Goal: Task Accomplishment & Management: Manage account settings

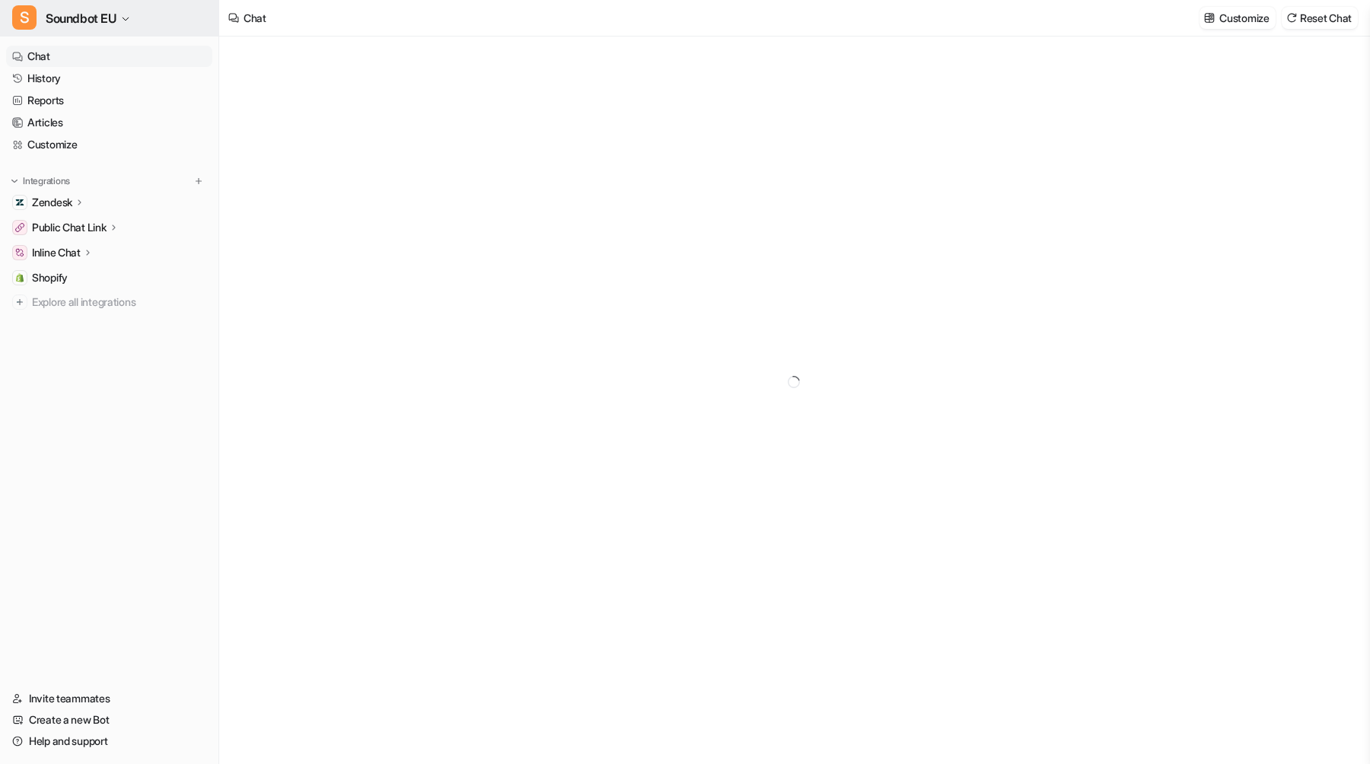
type textarea "**********"
click at [143, 26] on button "S Soundbot EU" at bounding box center [109, 18] width 218 height 37
click at [144, 26] on button "S Soundbot EU" at bounding box center [109, 18] width 218 height 37
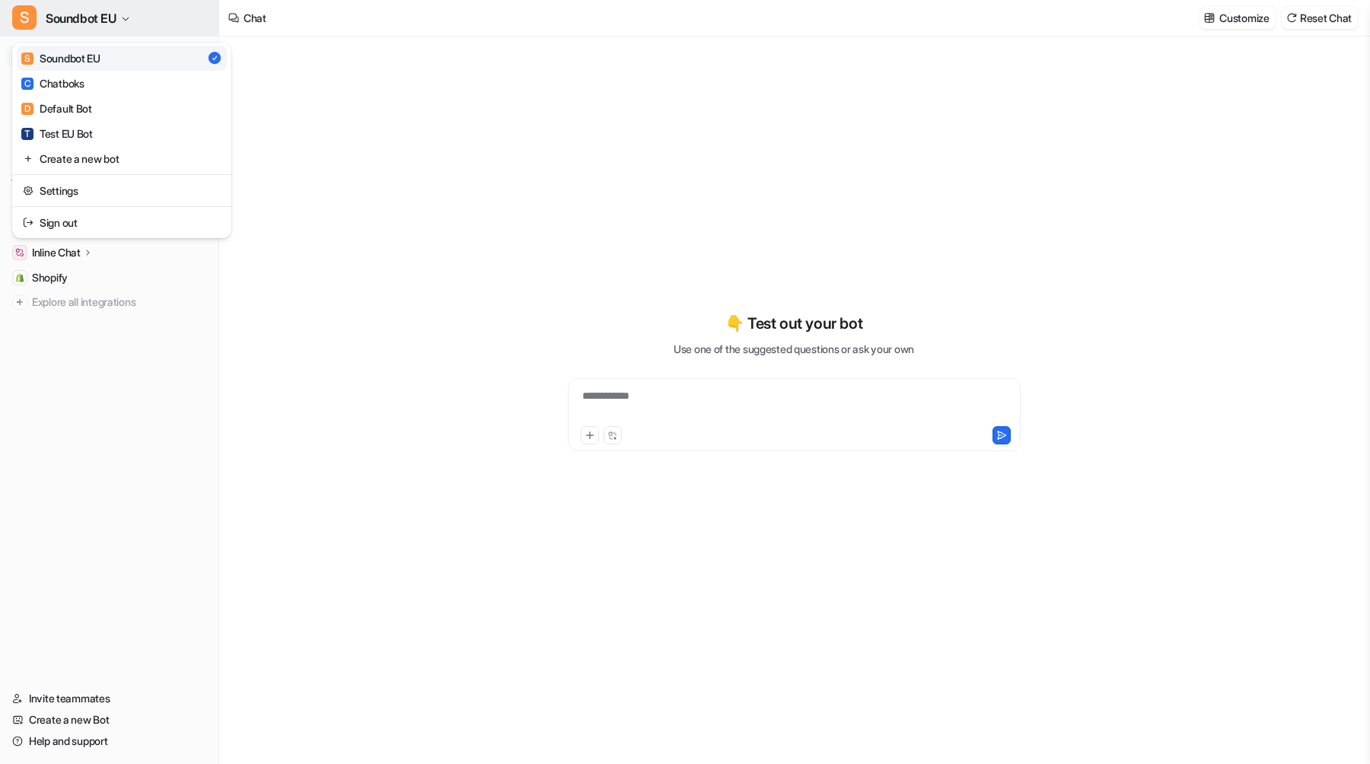
click at [97, 10] on span "Soundbot EU" at bounding box center [81, 18] width 71 height 21
click at [84, 191] on link "Settings" at bounding box center [122, 190] width 210 height 25
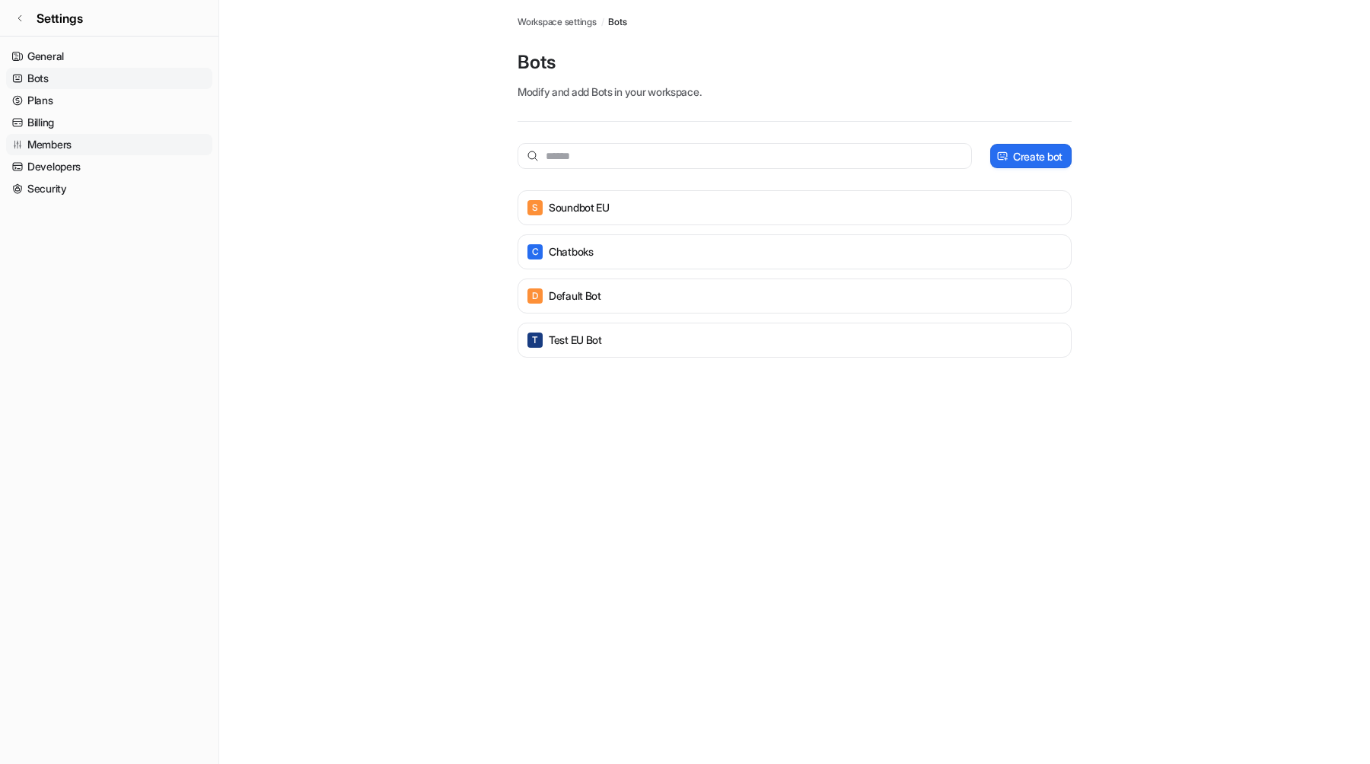
click at [107, 148] on link "Members" at bounding box center [109, 144] width 206 height 21
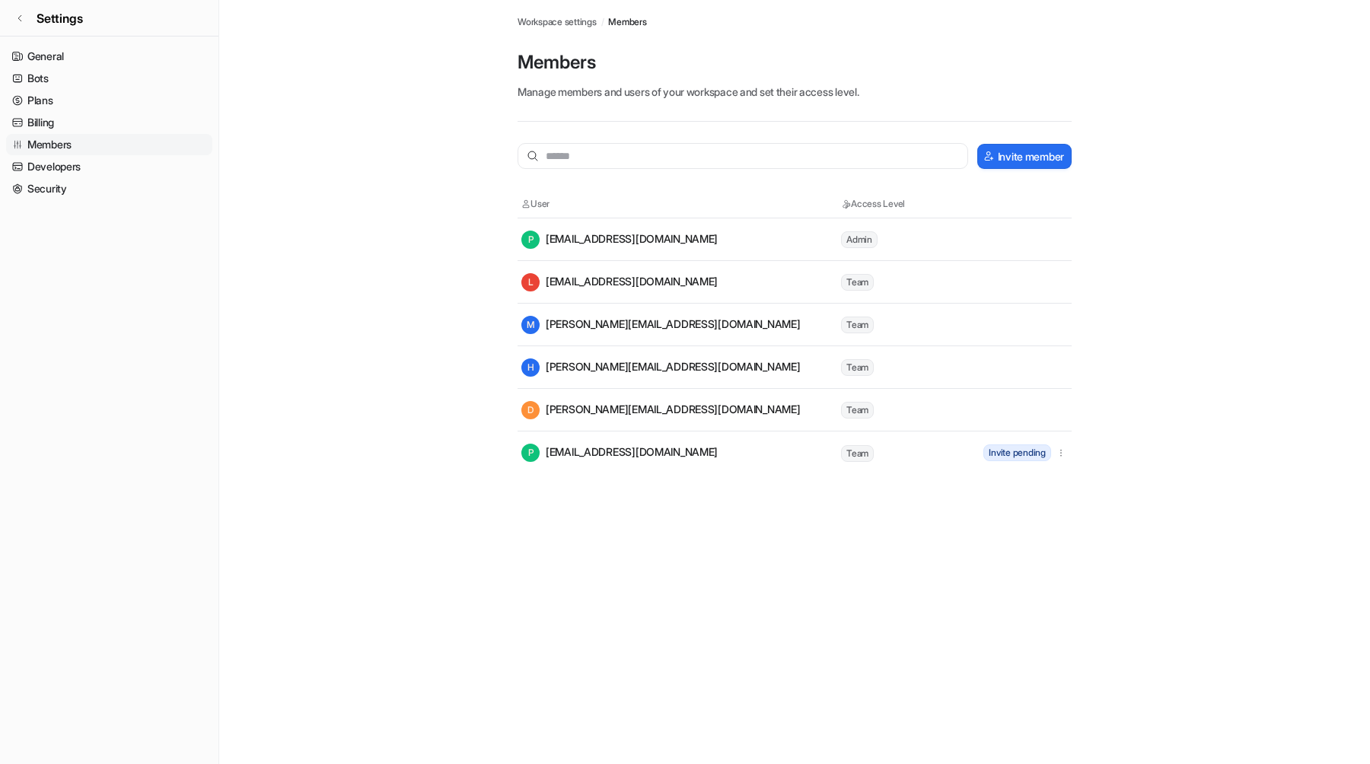
click at [689, 84] on p "Manage members and users of your workspace and set their access level." at bounding box center [794, 92] width 554 height 16
click at [670, 88] on p "Manage members and users of your workspace and set their access level." at bounding box center [794, 92] width 554 height 16
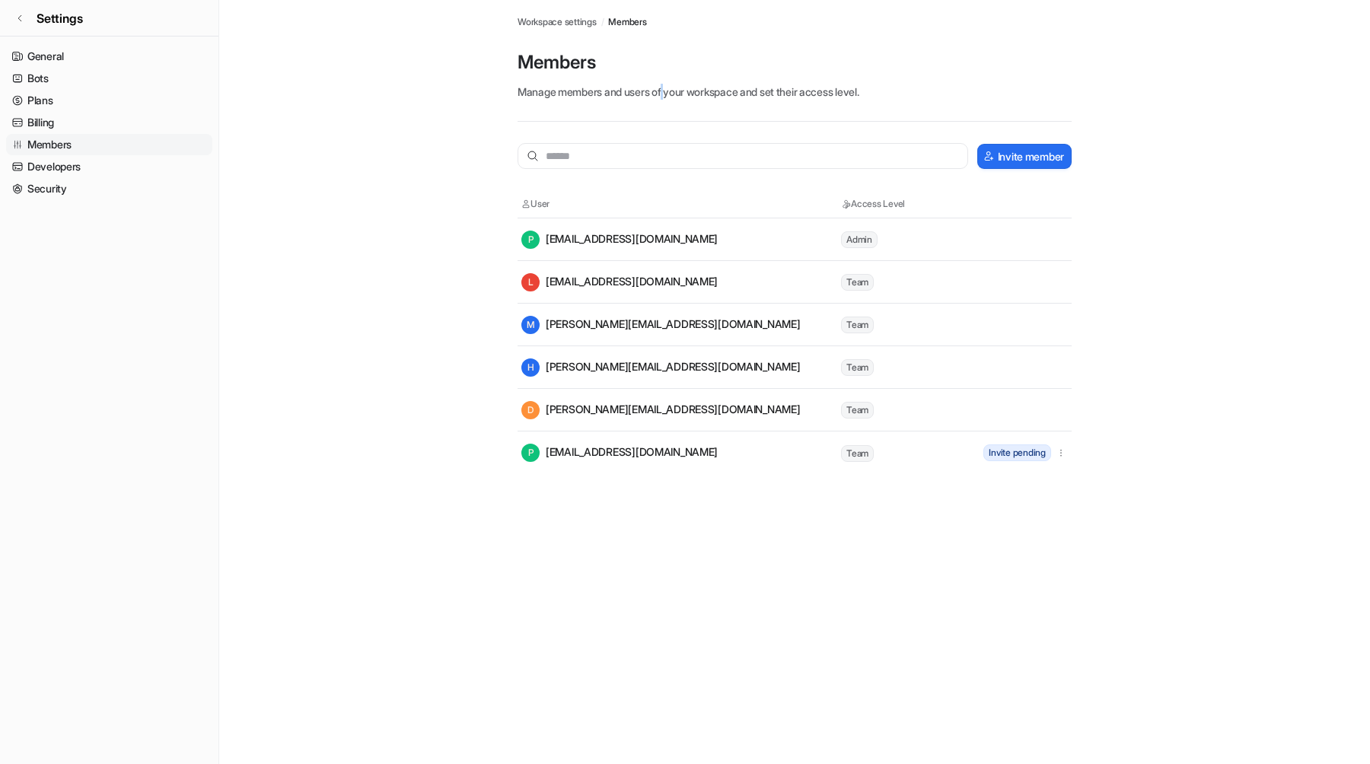
click at [670, 88] on p "Manage members and users of your workspace and set their access level." at bounding box center [794, 92] width 554 height 16
click at [668, 90] on p "Manage members and users of your workspace and set their access level." at bounding box center [794, 92] width 554 height 16
click at [1057, 453] on icon "button" at bounding box center [1060, 452] width 11 height 11
click at [1056, 453] on icon "button" at bounding box center [1060, 452] width 11 height 11
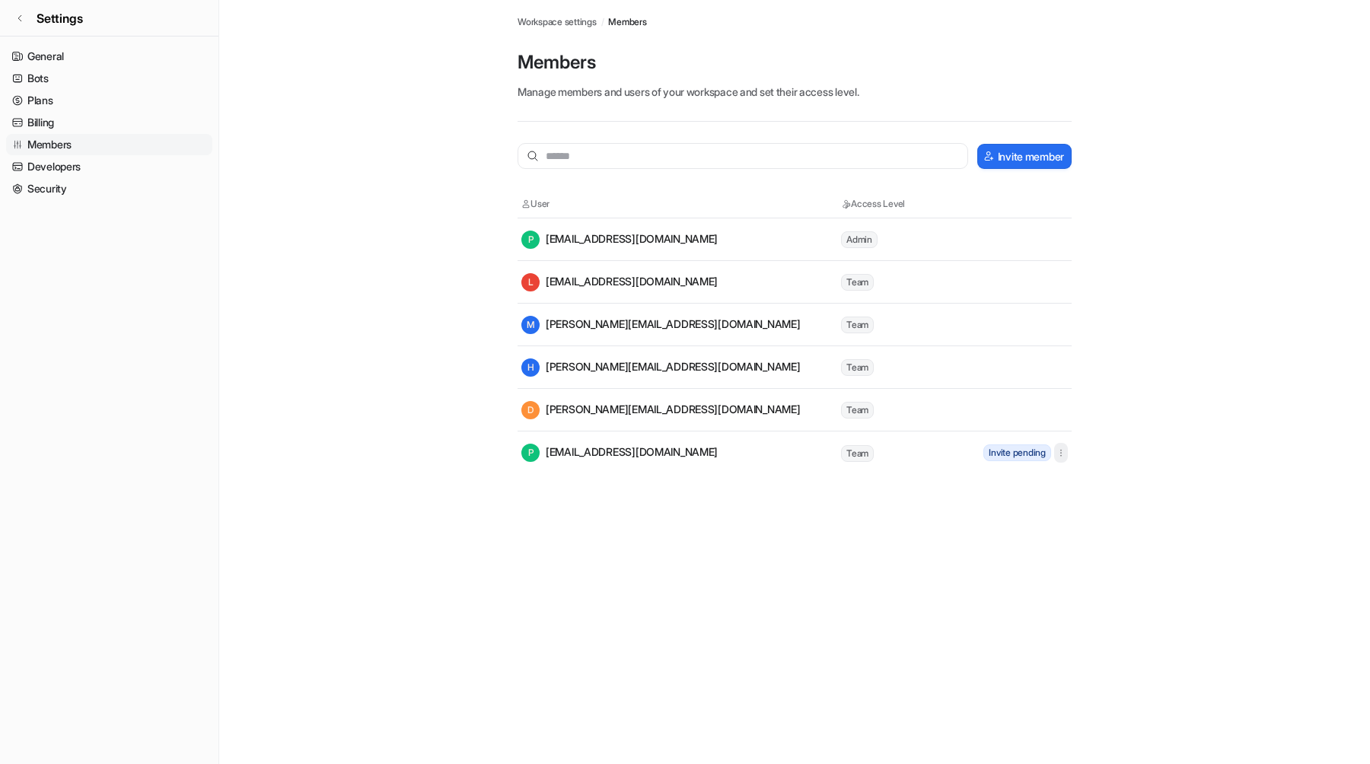
click at [1056, 453] on icon "button" at bounding box center [1060, 452] width 11 height 11
click at [840, 457] on td "Team" at bounding box center [908, 453] width 137 height 19
click at [103, 29] on link "Settings" at bounding box center [109, 18] width 218 height 37
